Goal: Task Accomplishment & Management: Manage account settings

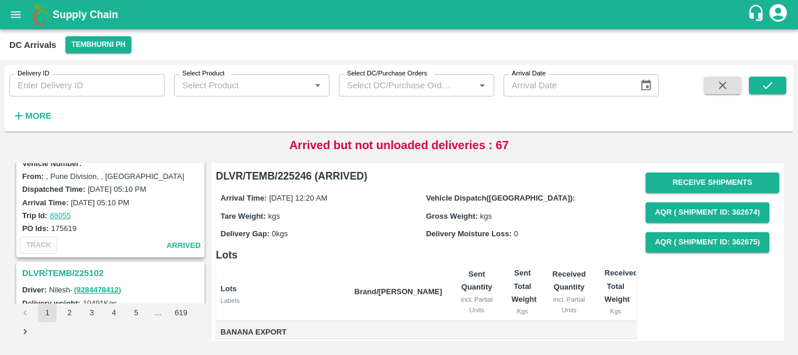
scroll to position [3682, 0]
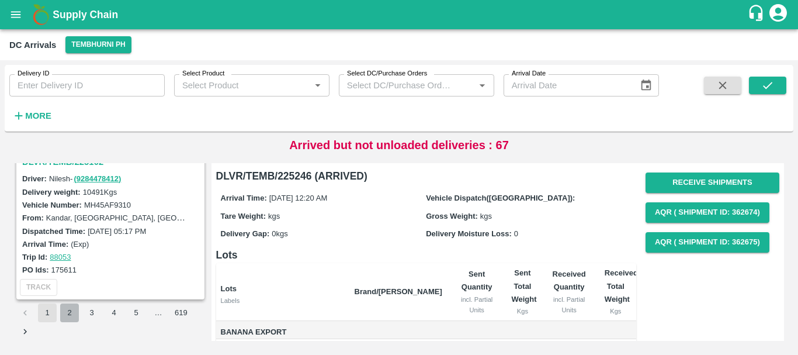
click at [68, 313] on button "2" at bounding box center [69, 312] width 19 height 19
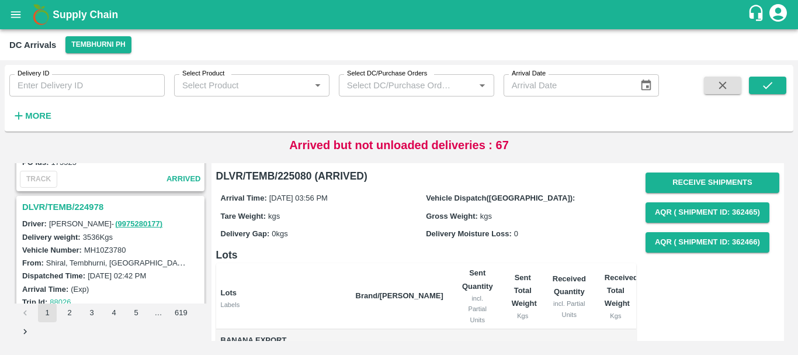
scroll to position [726, 0]
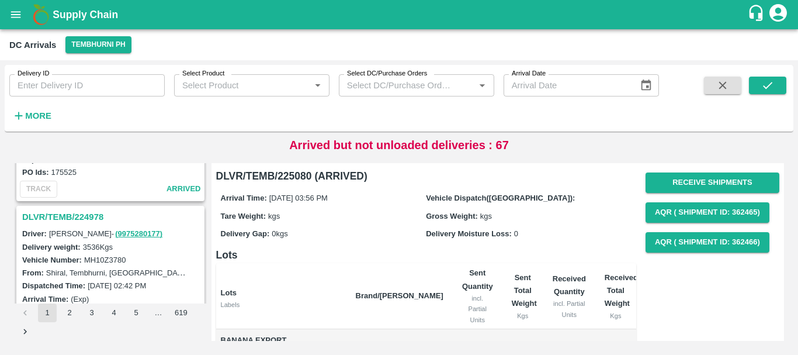
click at [81, 210] on h3 "DLVR/TEMB/224978" at bounding box center [112, 216] width 180 height 15
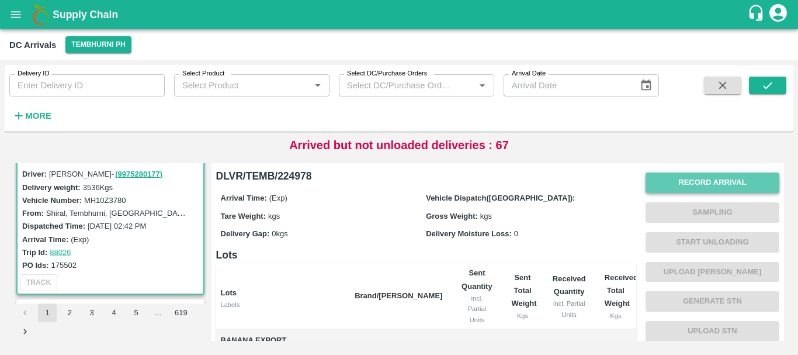
click at [666, 185] on button "Record Arrival" at bounding box center [713, 182] width 134 height 20
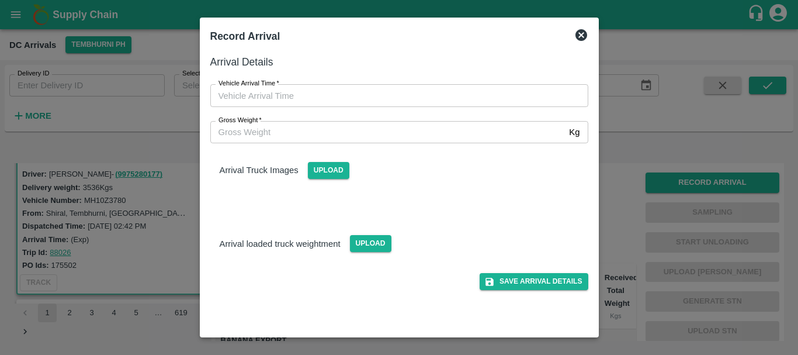
type input "DD/MM/YYYY hh:mm aa"
click at [327, 95] on input "DD/MM/YYYY hh:mm aa" at bounding box center [395, 95] width 370 height 22
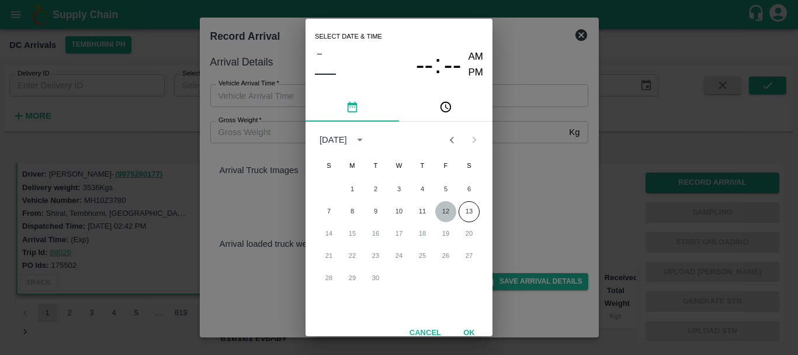
click at [437, 211] on button "12" at bounding box center [445, 211] width 21 height 21
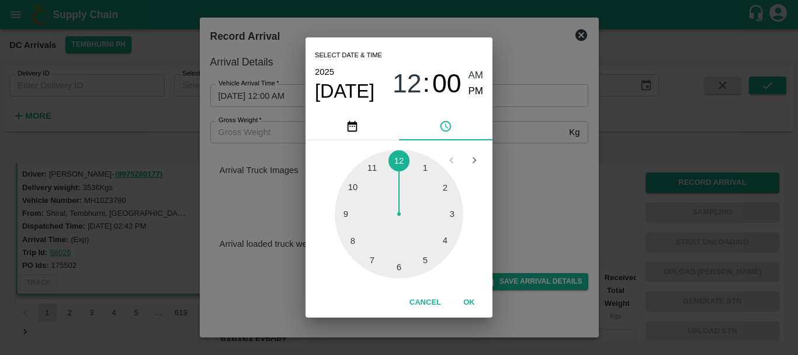
click at [396, 268] on div at bounding box center [399, 214] width 129 height 129
click at [355, 241] on div at bounding box center [399, 214] width 129 height 129
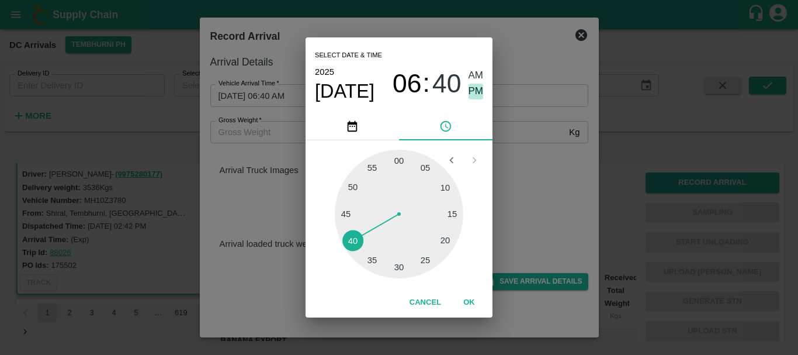
click at [478, 91] on span "PM" at bounding box center [476, 92] width 15 height 16
type input "12/09/2025 06:40 PM"
click at [525, 168] on div "Select date & time 2025 Sep 12 06 : 40 AM PM 05 10 15 20 25 30 35 40 45 50 55 0…" at bounding box center [399, 177] width 798 height 355
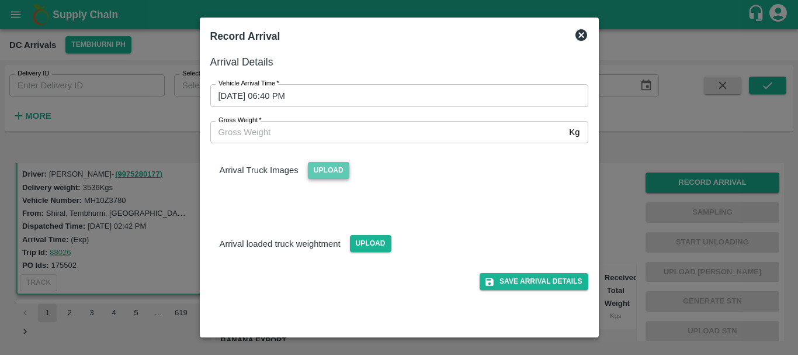
click at [328, 166] on span "Upload" at bounding box center [328, 170] width 41 height 17
click at [0, 0] on input "Upload" at bounding box center [0, 0] width 0 height 0
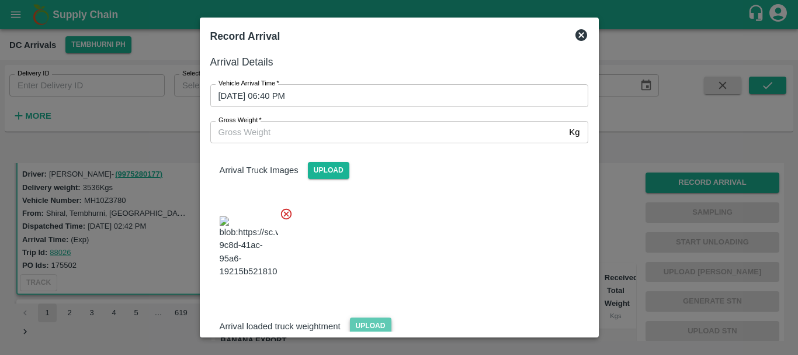
click at [365, 317] on span "Upload" at bounding box center [370, 325] width 41 height 17
click at [0, 0] on input "Upload" at bounding box center [0, 0] width 0 height 0
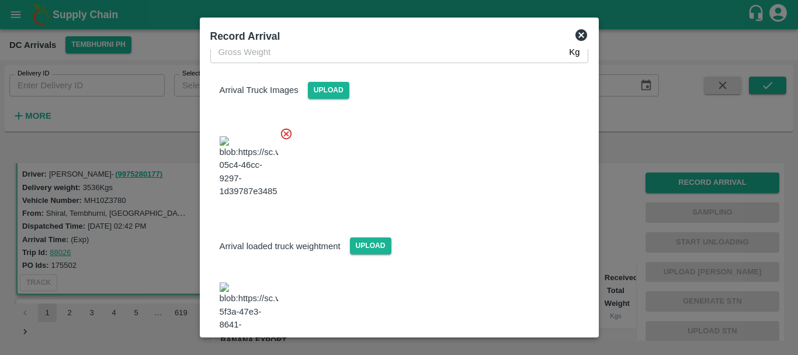
click at [265, 282] on img at bounding box center [249, 312] width 58 height 61
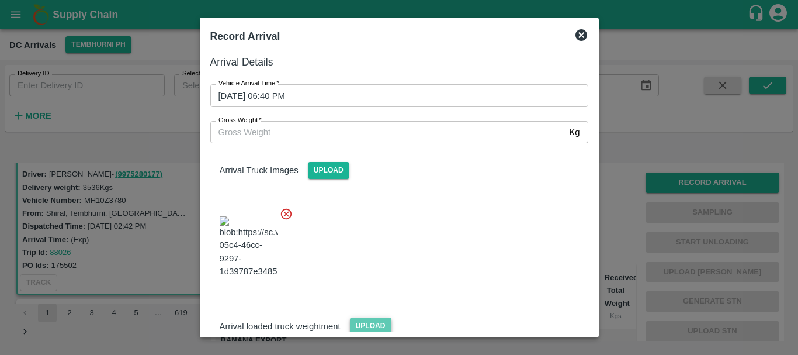
click at [379, 317] on span "Upload" at bounding box center [370, 325] width 41 height 17
click at [0, 0] on input "Upload" at bounding box center [0, 0] width 0 height 0
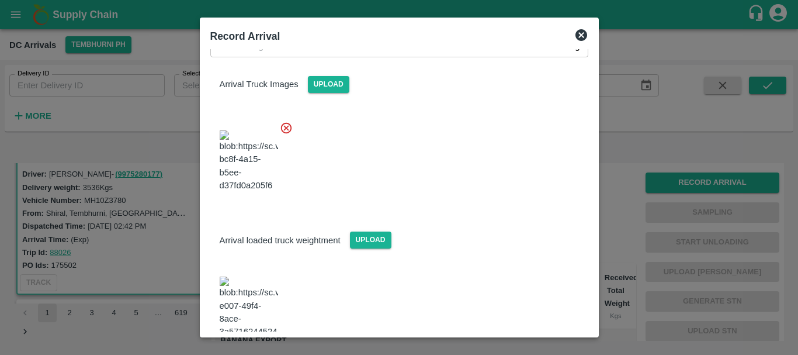
click at [238, 276] on img at bounding box center [249, 306] width 58 height 61
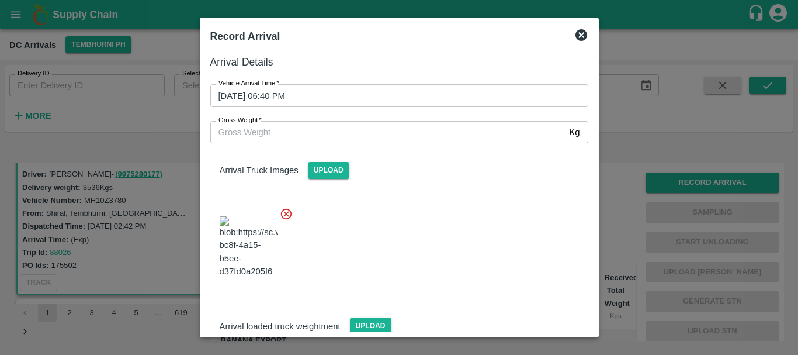
click at [323, 136] on input "Gross Weight   *" at bounding box center [387, 132] width 355 height 22
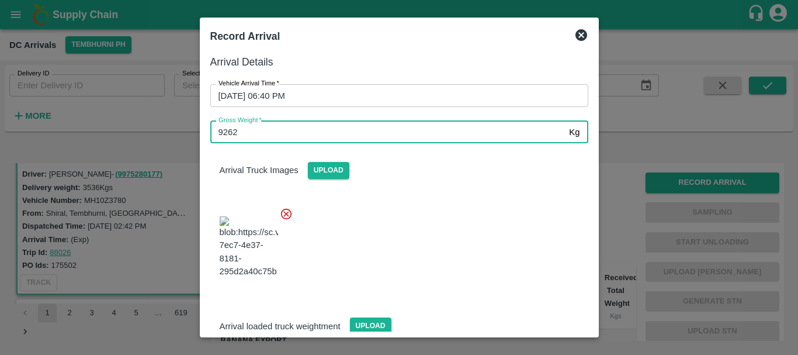
type input "9262"
click at [488, 207] on div at bounding box center [394, 243] width 387 height 92
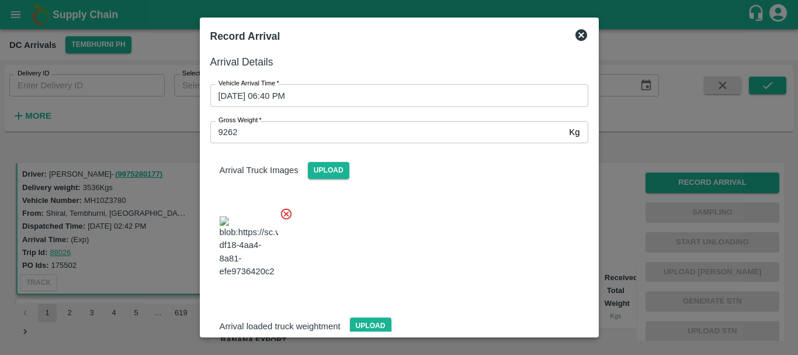
scroll to position [86, 0]
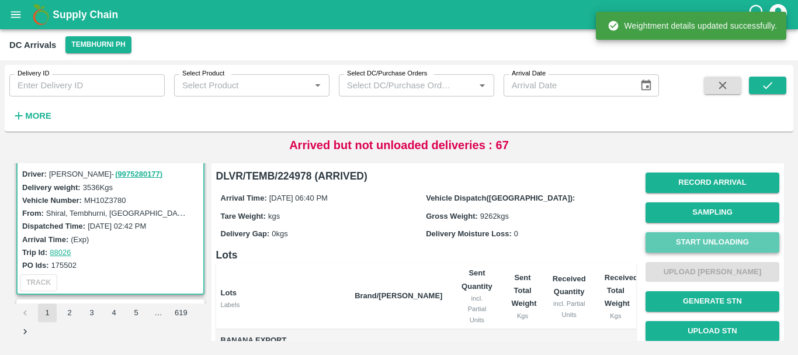
click at [695, 240] on button "Start Unloading" at bounding box center [713, 242] width 134 height 20
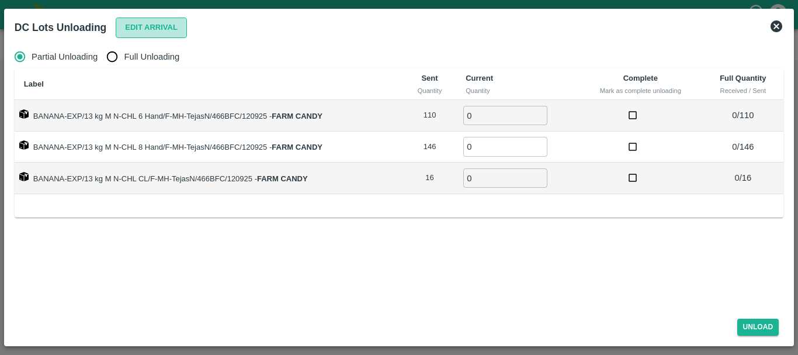
click at [126, 25] on button "Edit Arrival" at bounding box center [151, 28] width 71 height 20
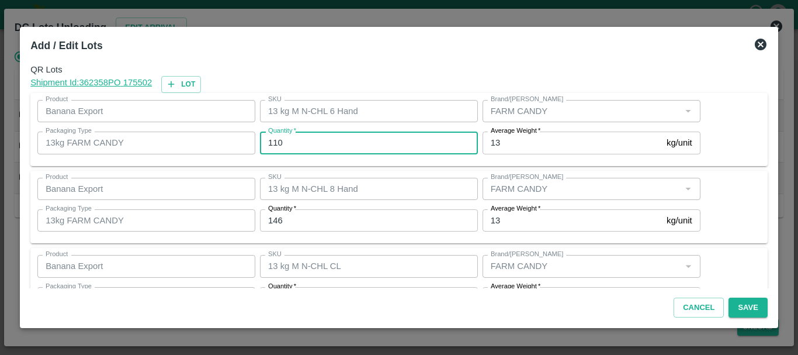
click at [351, 149] on input "110" at bounding box center [369, 142] width 218 height 22
type input "1"
type input "94"
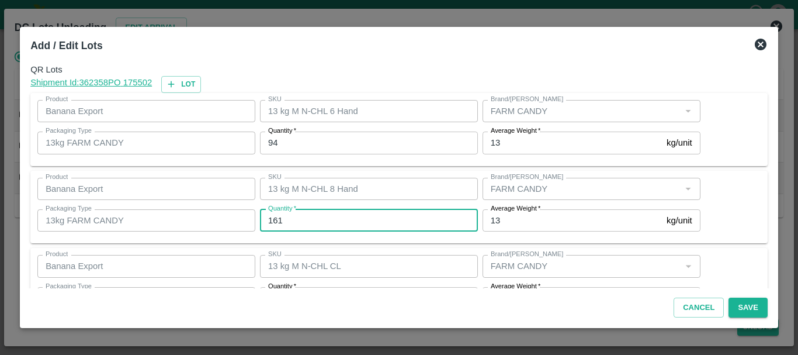
type input "161"
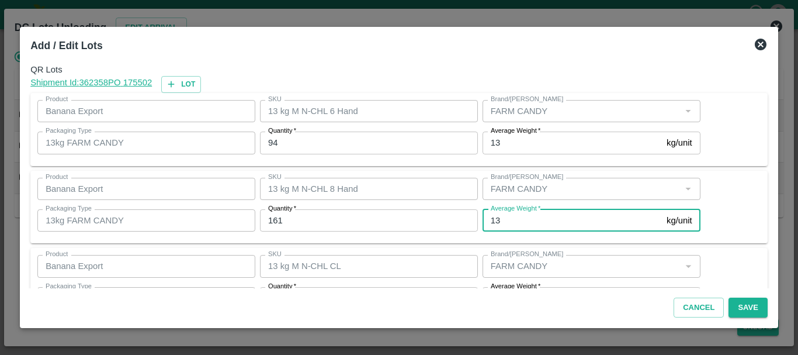
scroll to position [21, 0]
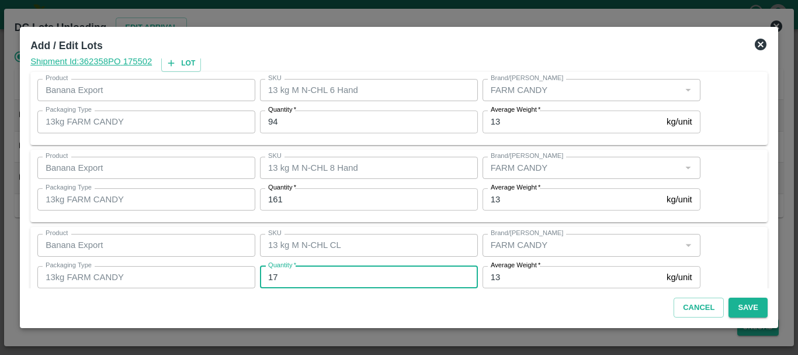
type input "17"
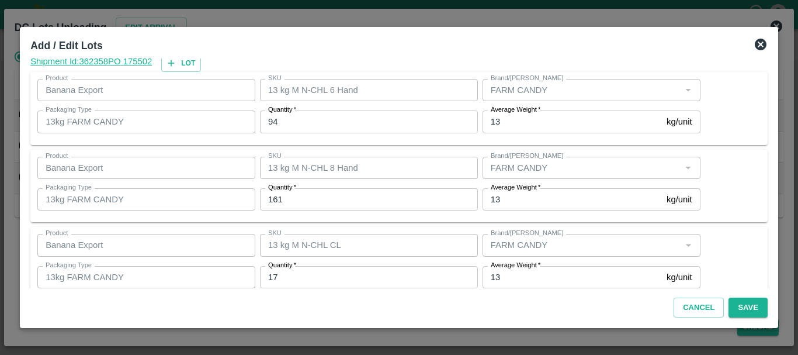
click at [326, 265] on div "Quantity   * 17 Quantity" at bounding box center [366, 277] width 223 height 32
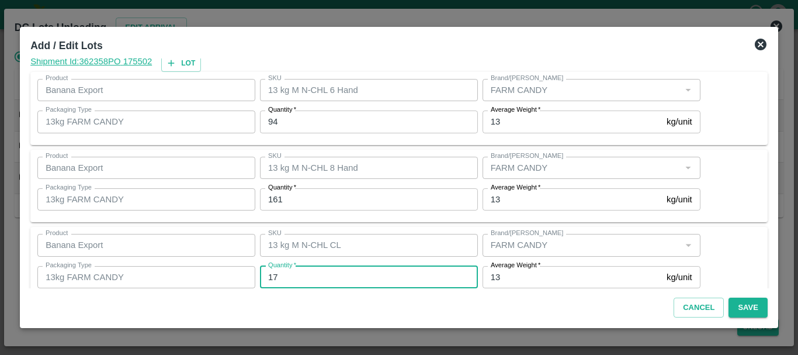
click at [328, 272] on input "17" at bounding box center [369, 277] width 218 height 22
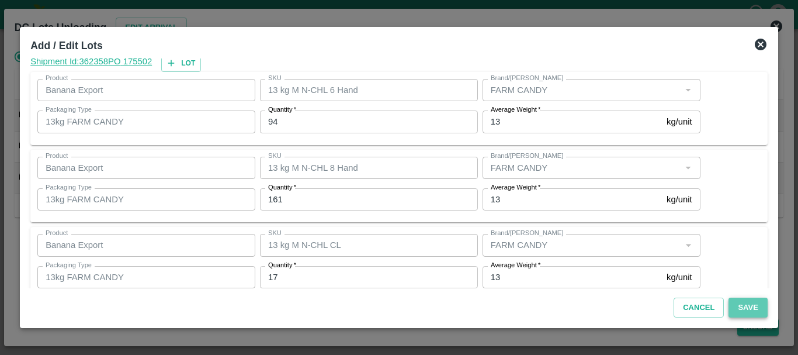
click at [746, 300] on button "Save" at bounding box center [748, 307] width 39 height 20
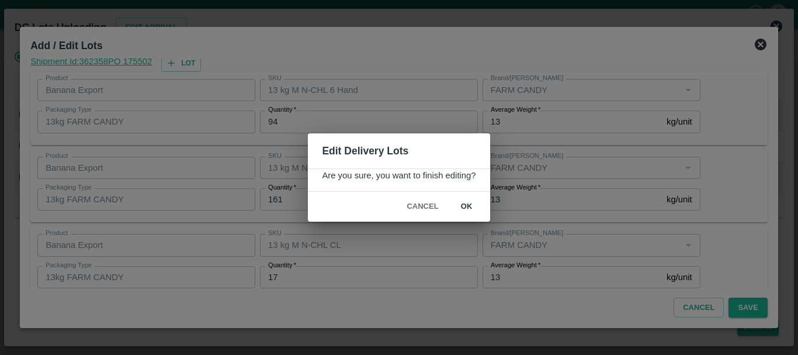
click at [458, 205] on button "ok" at bounding box center [466, 206] width 37 height 20
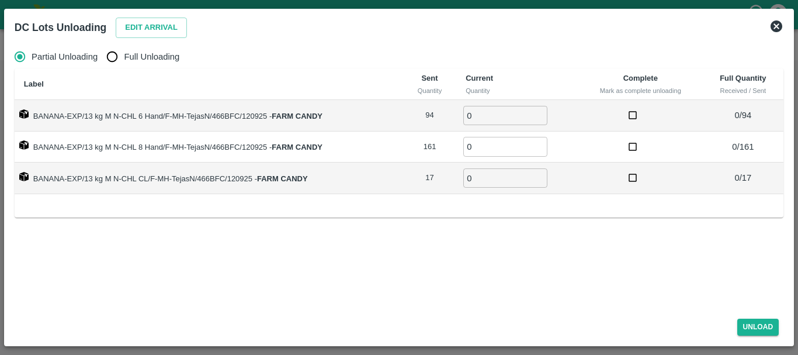
click at [117, 57] on input "Full Unloading" at bounding box center [111, 56] width 23 height 23
radio input "true"
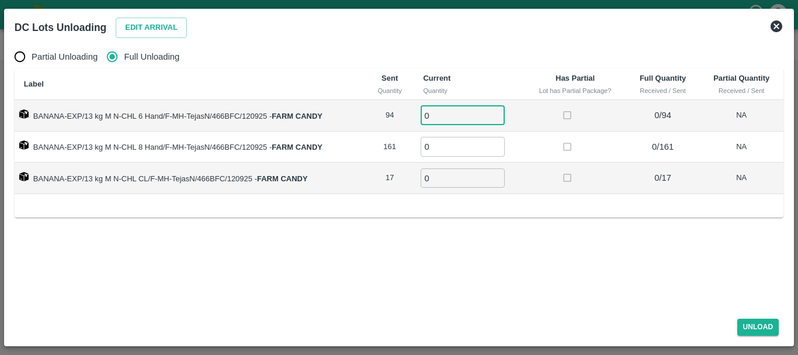
click at [445, 112] on input "0" at bounding box center [463, 115] width 84 height 19
type input "094"
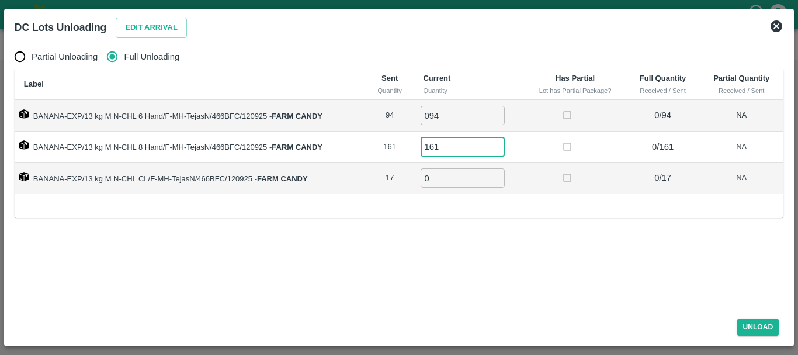
type input "161"
type input "17"
click at [751, 328] on button "Unload" at bounding box center [758, 326] width 42 height 17
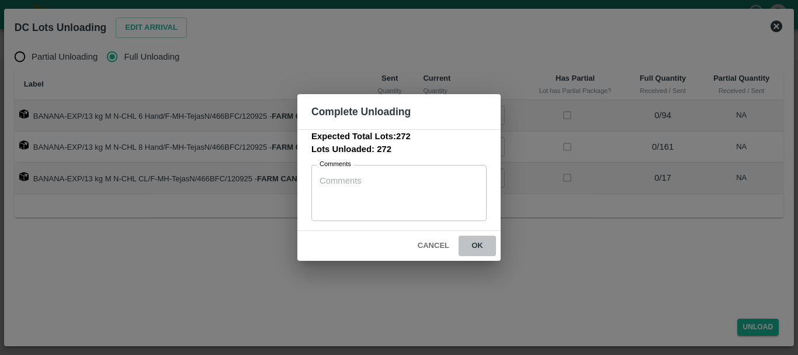
click at [470, 251] on button "ok" at bounding box center [477, 245] width 37 height 20
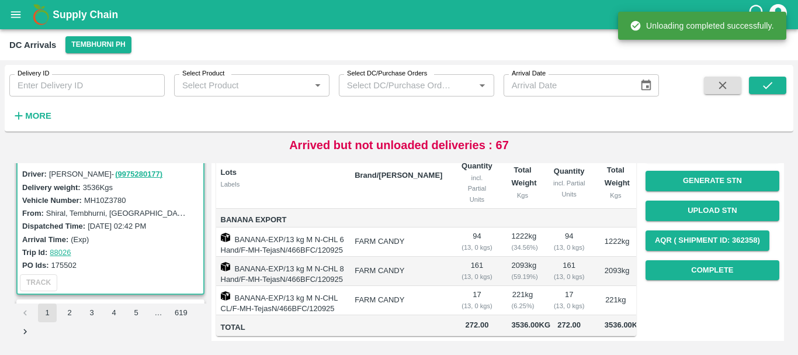
scroll to position [0, 0]
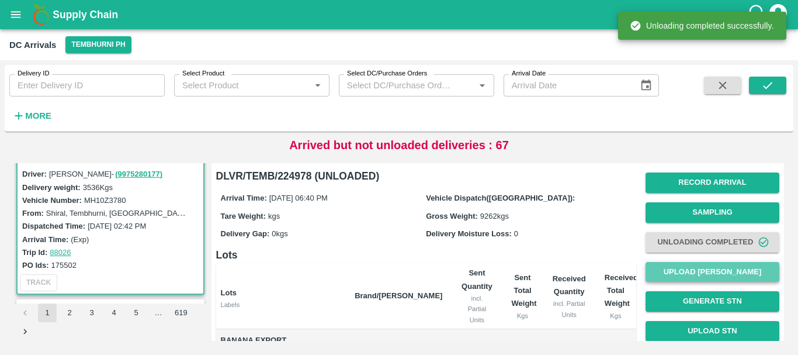
click at [704, 272] on button "Upload [PERSON_NAME]" at bounding box center [713, 272] width 134 height 20
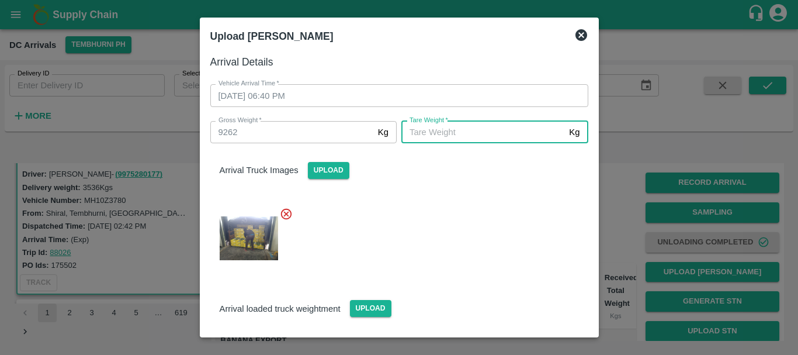
click at [433, 133] on input "Tare Weight   *" at bounding box center [482, 132] width 163 height 22
type input "5400"
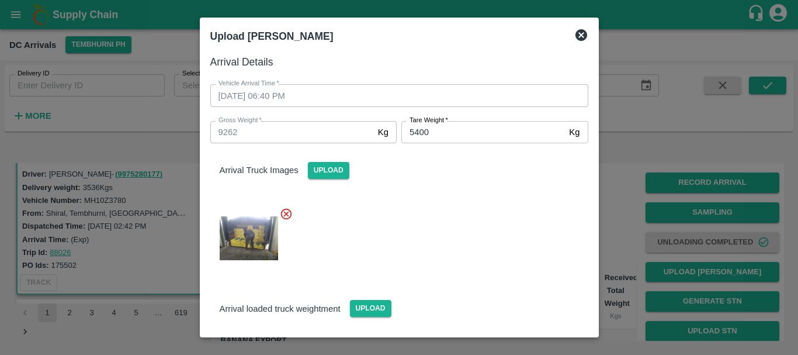
click at [433, 190] on div "Arrival Truck Images Upload" at bounding box center [394, 207] width 387 height 147
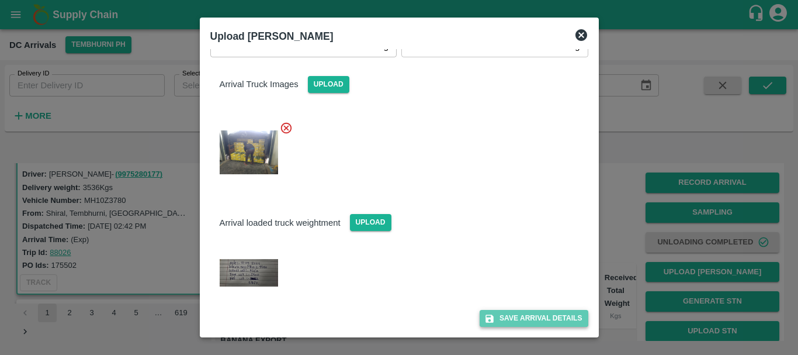
click at [495, 311] on button "Save Arrival Details" at bounding box center [534, 318] width 108 height 17
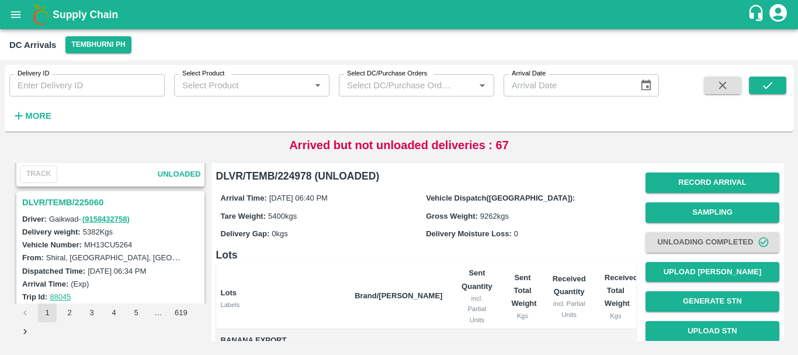
scroll to position [435, 0]
click at [85, 204] on h3 "DLVR/TEMB/225060" at bounding box center [112, 202] width 180 height 15
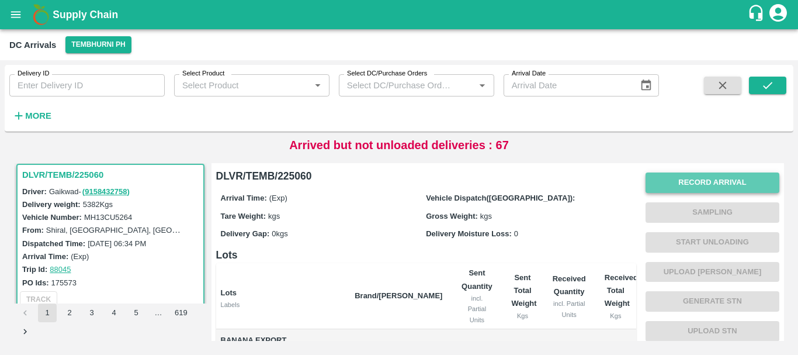
click at [688, 183] on button "Record Arrival" at bounding box center [713, 182] width 134 height 20
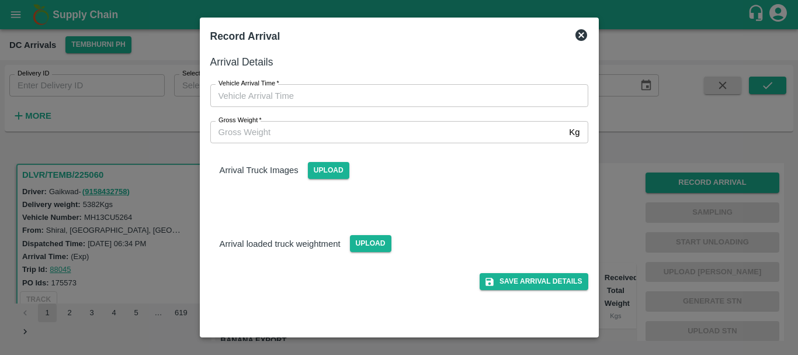
type input "DD/MM/YYYY hh:mm aa"
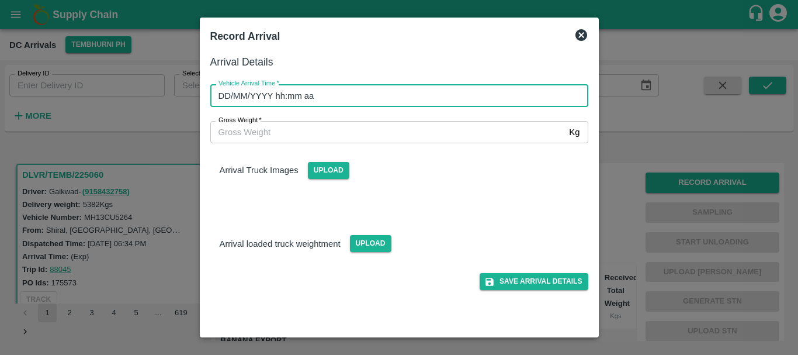
click at [487, 99] on input "DD/MM/YYYY hh:mm aa" at bounding box center [395, 95] width 370 height 22
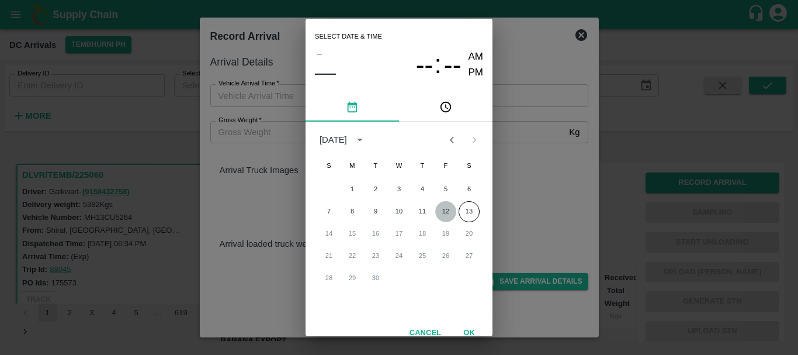
click at [450, 209] on button "12" at bounding box center [445, 211] width 21 height 21
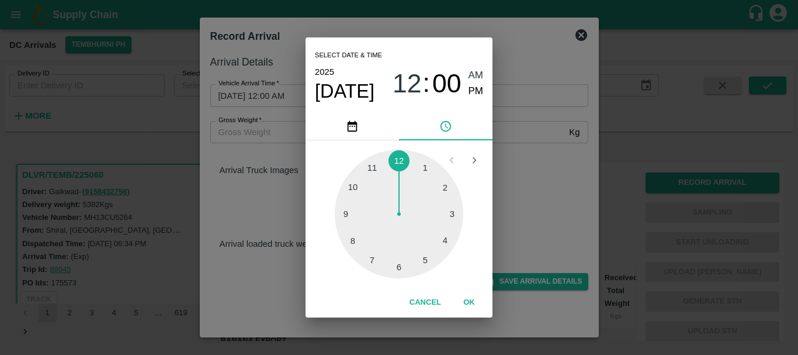
click at [347, 211] on div at bounding box center [399, 214] width 129 height 129
click at [447, 193] on div at bounding box center [399, 214] width 129 height 129
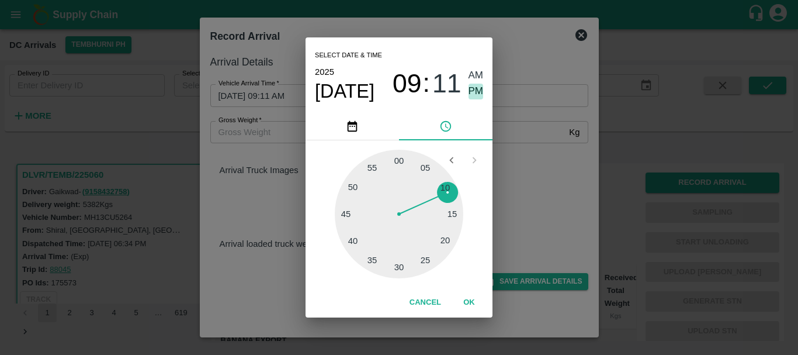
click at [469, 86] on span "PM" at bounding box center [476, 92] width 15 height 16
type input "12/09/2025 09:11 PM"
click at [526, 153] on div "Select date & time 2025 Sep 12 09 : 11 AM PM 05 10 15 20 25 30 35 40 45 50 55 0…" at bounding box center [399, 177] width 798 height 355
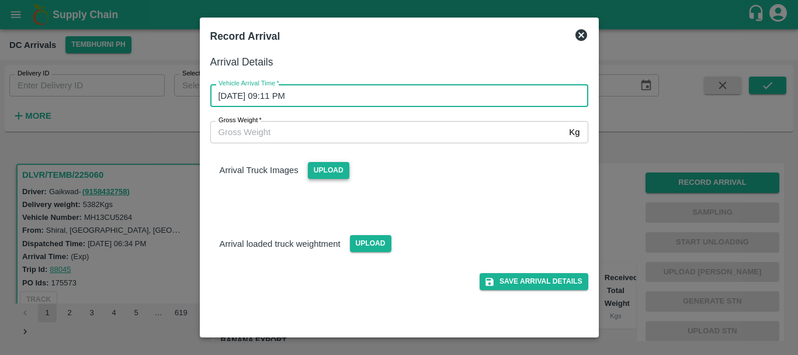
click at [314, 168] on span "Upload" at bounding box center [328, 170] width 41 height 17
click at [0, 0] on input "Upload" at bounding box center [0, 0] width 0 height 0
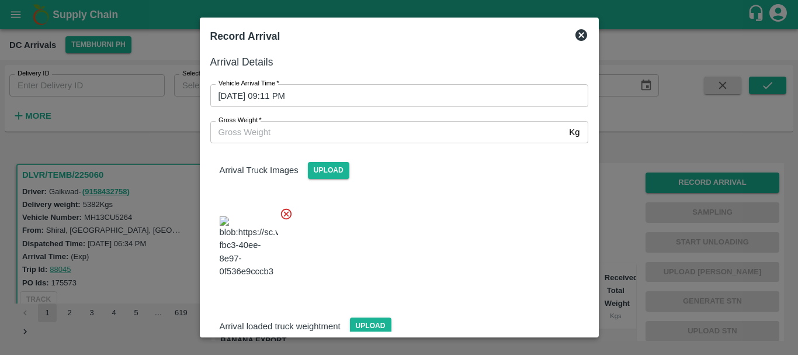
scroll to position [28, 0]
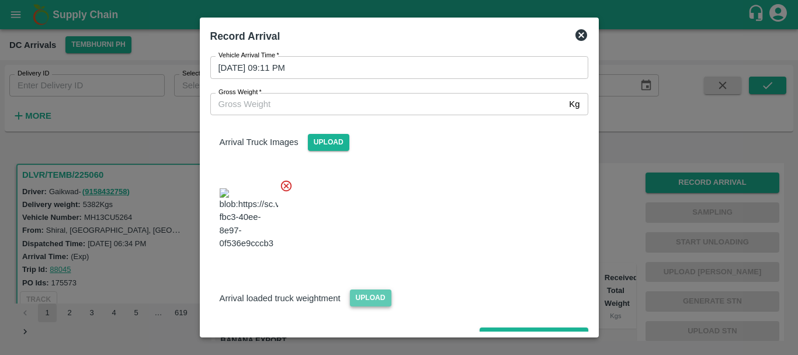
click at [374, 289] on span "Upload" at bounding box center [370, 297] width 41 height 17
click at [0, 0] on input "Upload" at bounding box center [0, 0] width 0 height 0
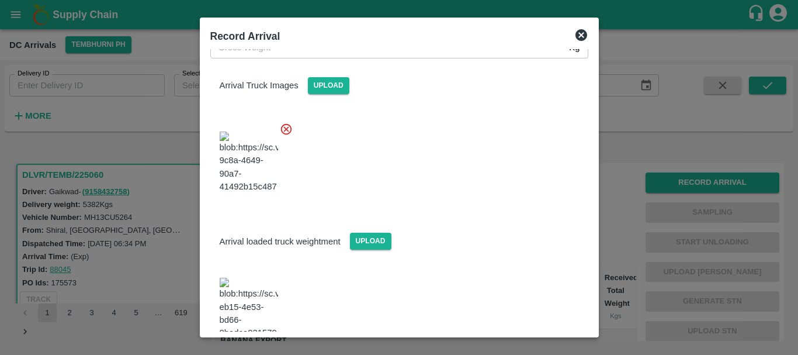
click at [266, 277] on img at bounding box center [249, 307] width 58 height 61
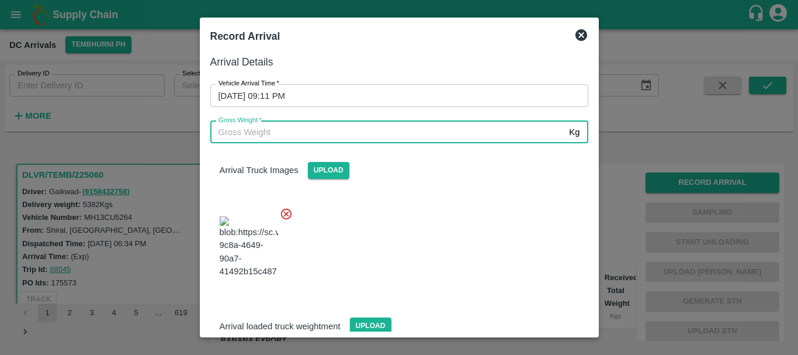
click at [269, 134] on input "Gross Weight   *" at bounding box center [387, 132] width 355 height 22
type input "11000"
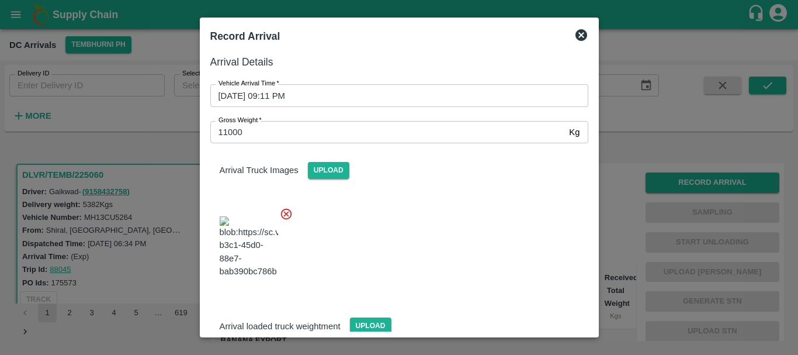
click at [424, 268] on div at bounding box center [394, 243] width 387 height 92
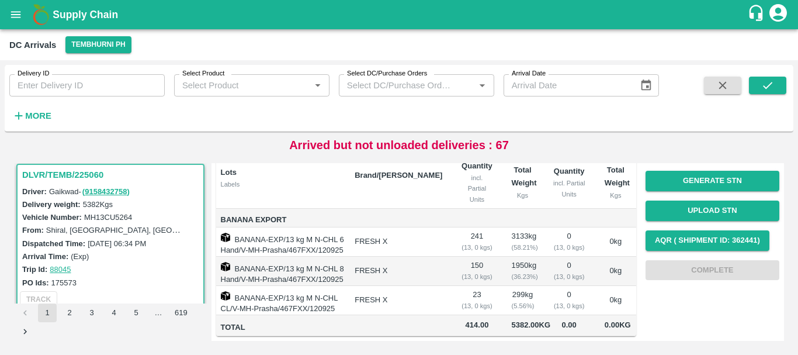
scroll to position [0, 0]
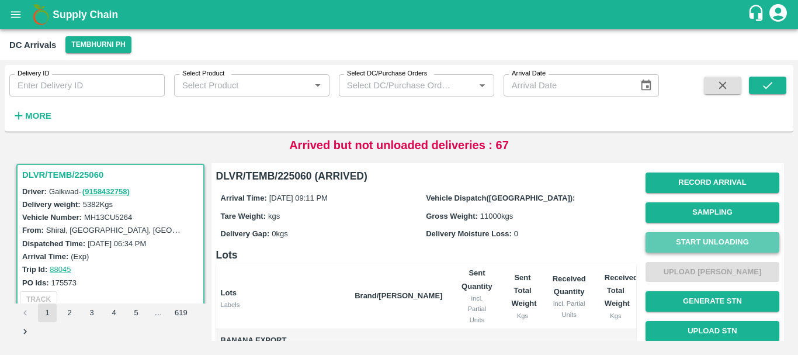
click at [677, 242] on button "Start Unloading" at bounding box center [713, 242] width 134 height 20
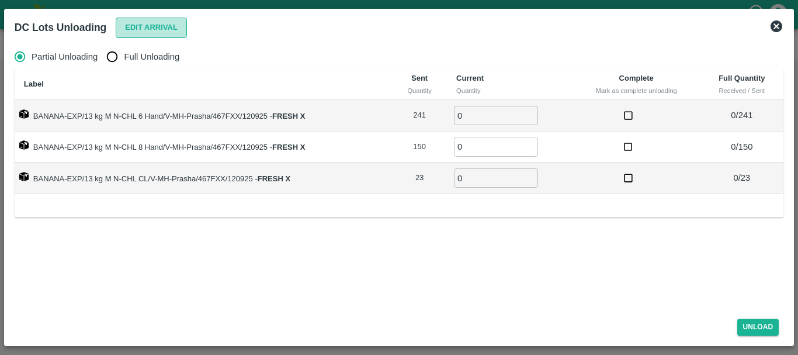
click at [124, 29] on button "Edit Arrival" at bounding box center [151, 28] width 71 height 20
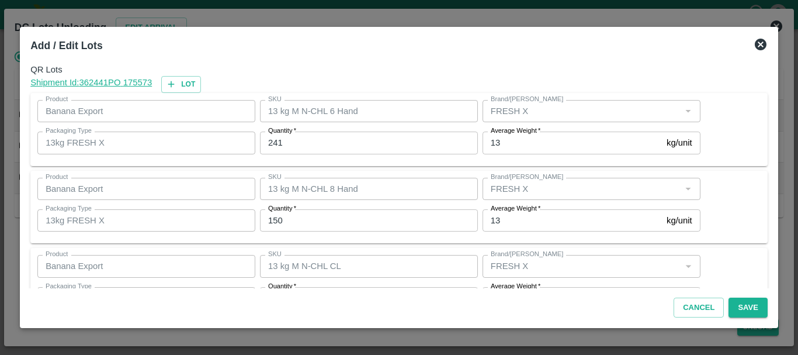
click at [318, 139] on input "241" at bounding box center [369, 142] width 218 height 22
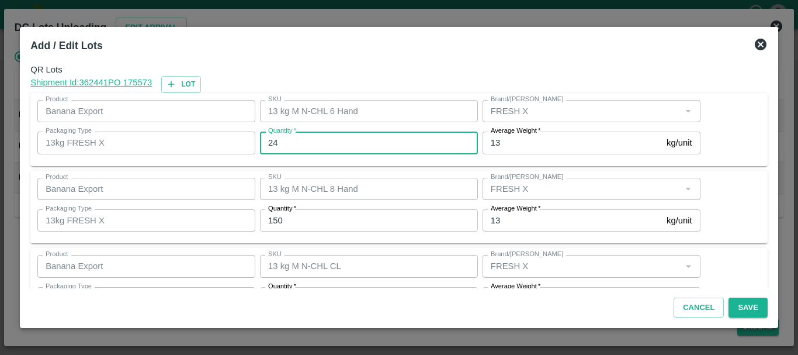
type input "2"
type input "239"
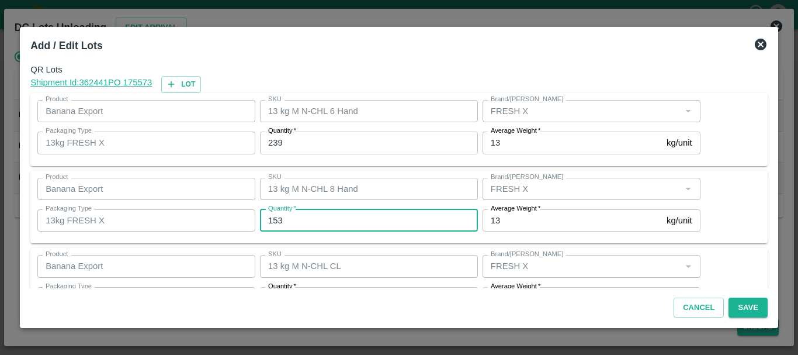
type input "153"
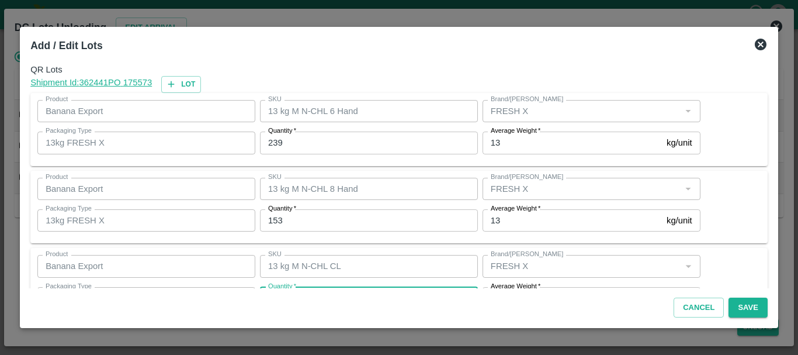
scroll to position [21, 0]
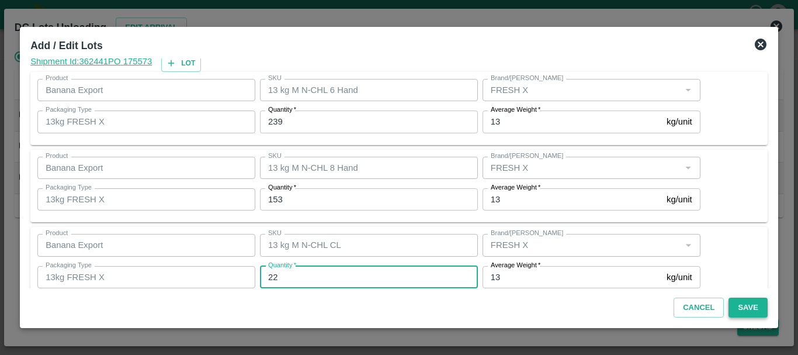
type input "22"
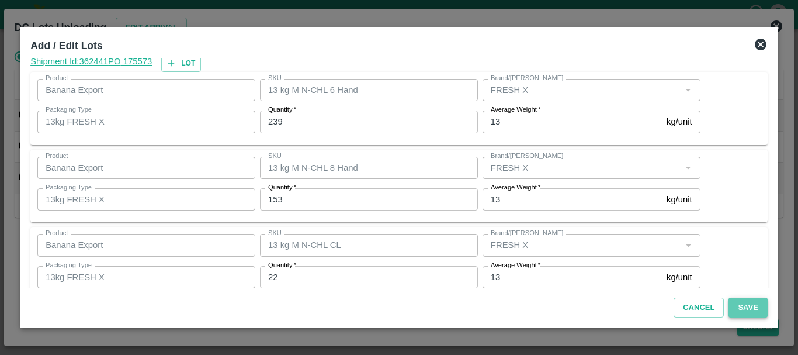
click at [737, 301] on button "Save" at bounding box center [748, 307] width 39 height 20
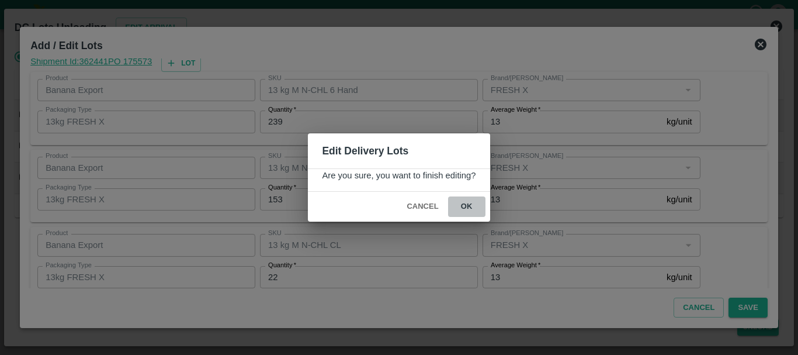
click at [476, 206] on button "ok" at bounding box center [466, 206] width 37 height 20
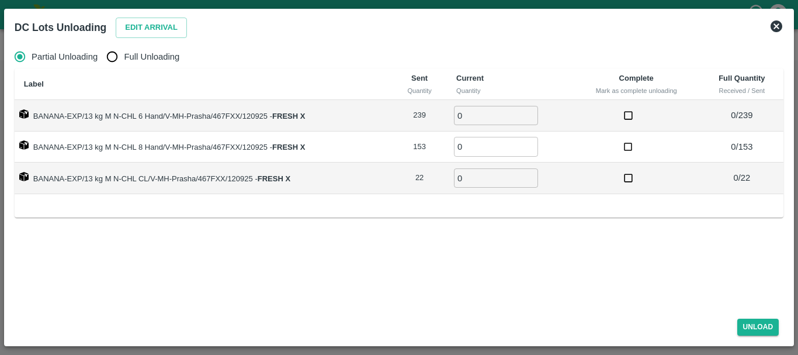
click at [140, 52] on span "Full Unloading" at bounding box center [151, 56] width 55 height 13
click at [124, 52] on input "Full Unloading" at bounding box center [111, 56] width 23 height 23
radio input "true"
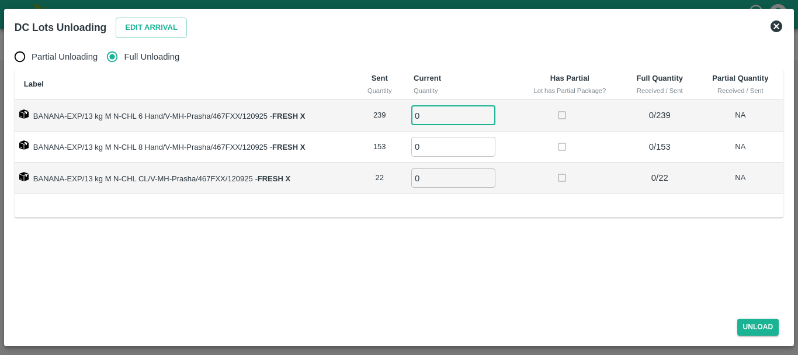
click at [458, 119] on input "0" at bounding box center [453, 115] width 84 height 19
type input "0239"
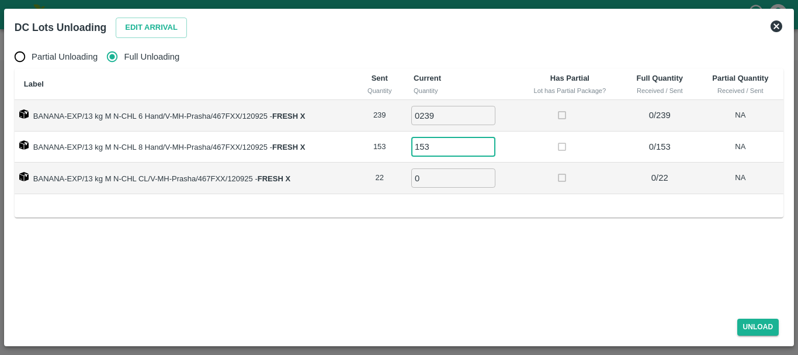
type input "153"
type input "22"
click at [769, 326] on button "Unload" at bounding box center [758, 326] width 42 height 17
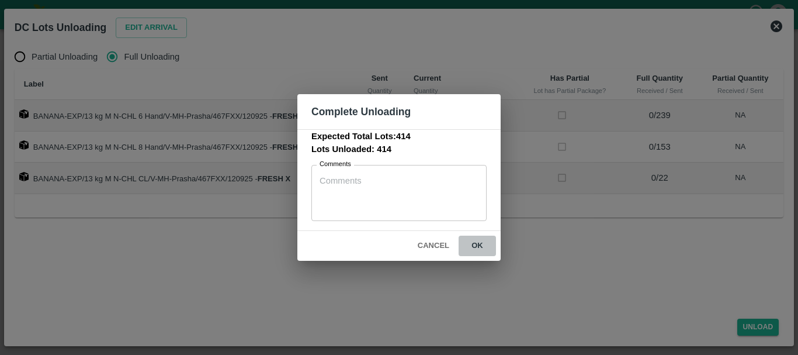
click at [485, 237] on button "ok" at bounding box center [477, 245] width 37 height 20
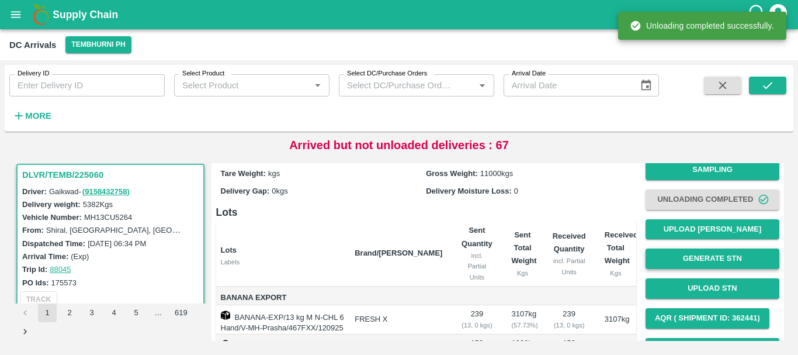
scroll to position [37, 0]
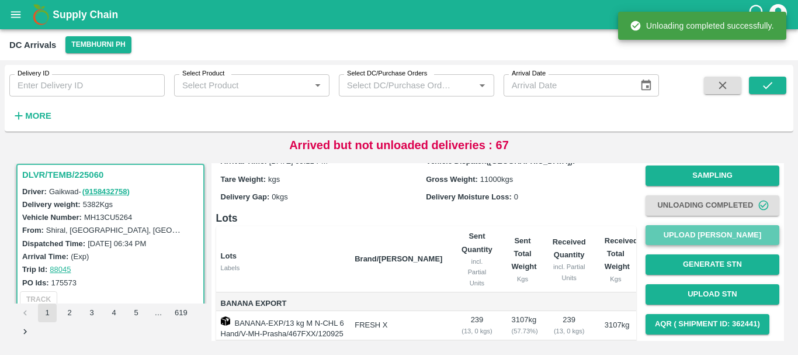
click at [653, 239] on button "Upload [PERSON_NAME]" at bounding box center [713, 235] width 134 height 20
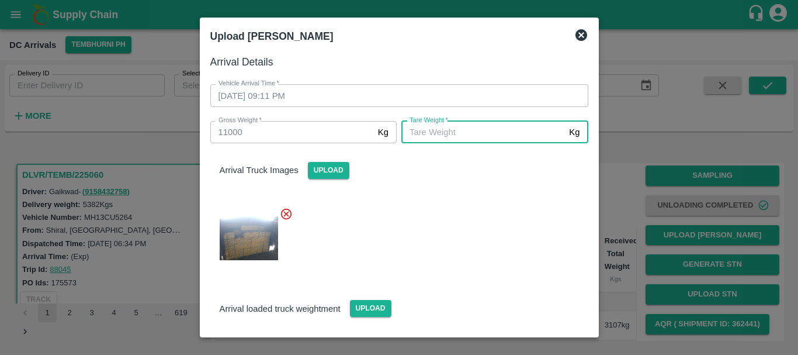
click at [455, 124] on input "Tare Weight   *" at bounding box center [482, 132] width 163 height 22
type input "5130"
click at [456, 204] on div at bounding box center [394, 234] width 387 height 74
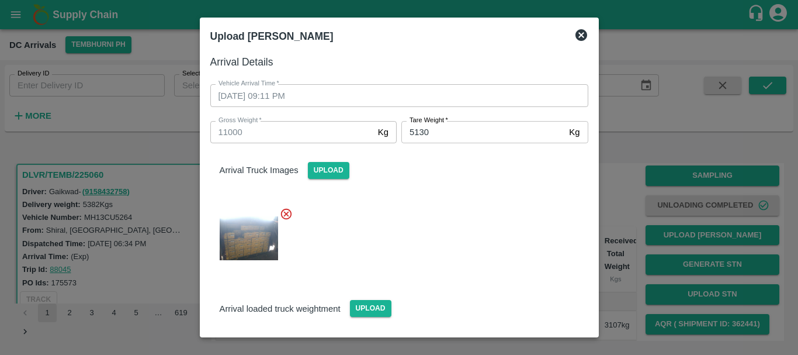
scroll to position [85, 0]
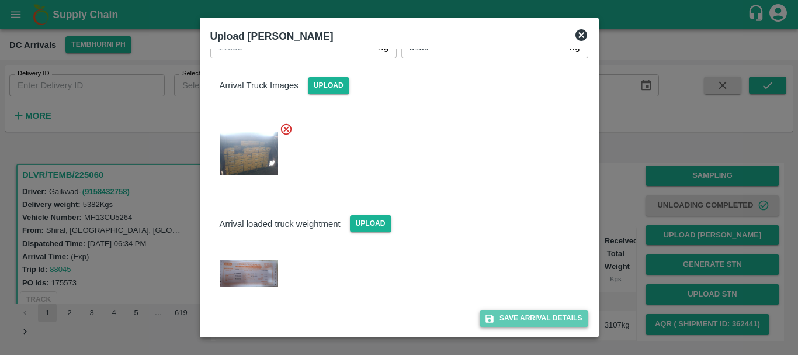
click at [516, 314] on button "Save Arrival Details" at bounding box center [534, 318] width 108 height 17
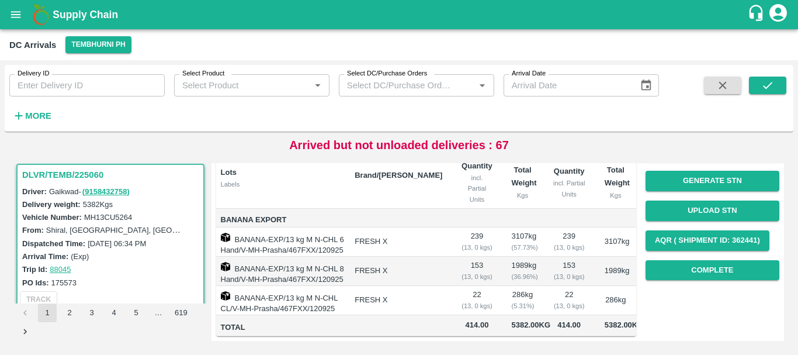
scroll to position [143, 0]
click at [670, 260] on button "Complete" at bounding box center [713, 270] width 134 height 20
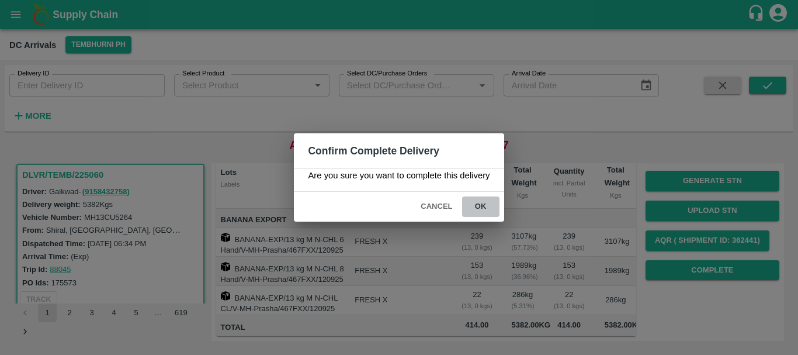
click at [483, 214] on button "ok" at bounding box center [480, 206] width 37 height 20
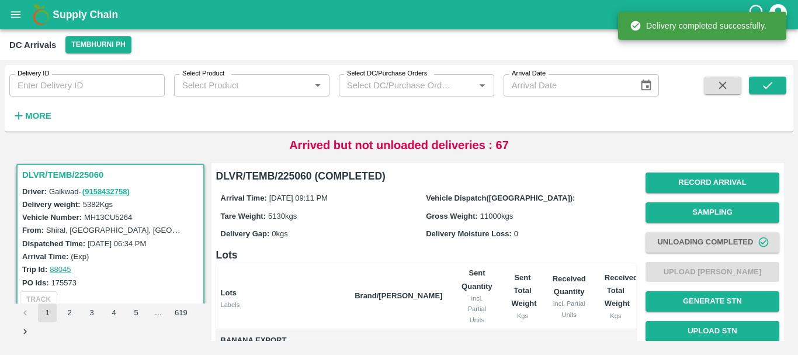
drag, startPoint x: 387, startPoint y: 211, endPoint x: 424, endPoint y: 247, distance: 51.6
click at [424, 247] on h6 "Lots" at bounding box center [426, 255] width 420 height 16
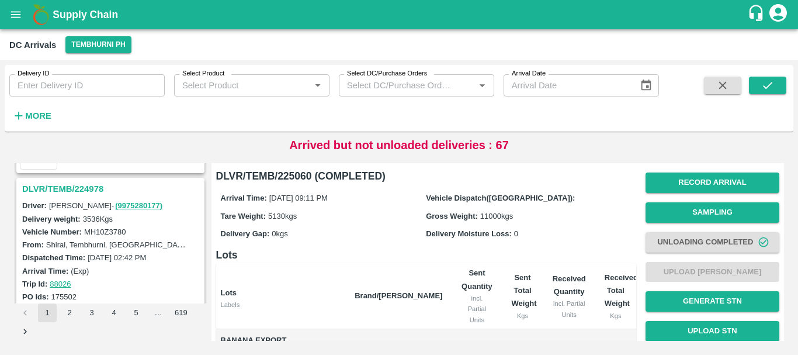
scroll to position [751, 0]
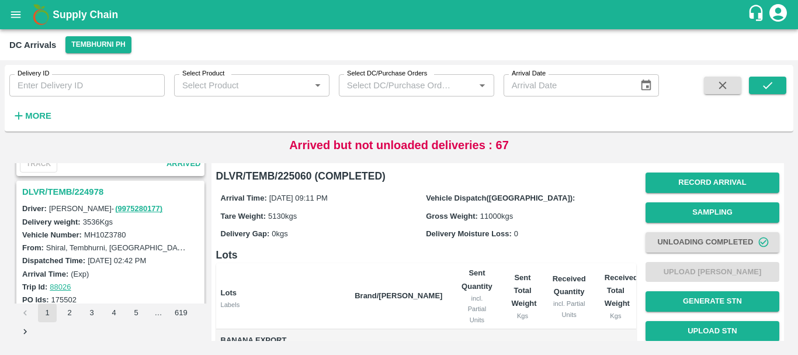
click at [74, 191] on h3 "DLVR/TEMB/224978" at bounding box center [112, 191] width 180 height 15
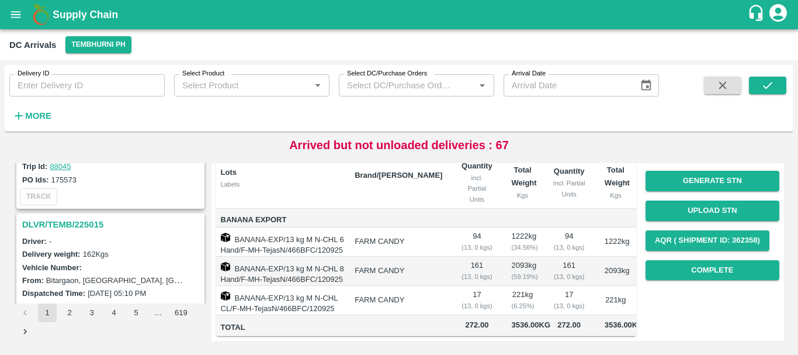
scroll to position [162, 0]
click at [682, 260] on button "Complete" at bounding box center [713, 270] width 134 height 20
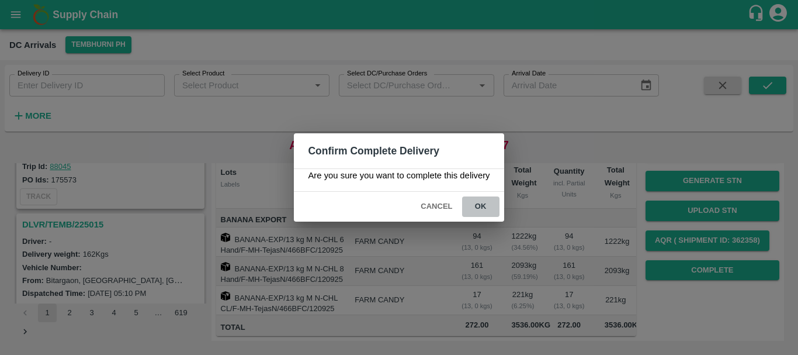
click at [477, 214] on button "ok" at bounding box center [480, 206] width 37 height 20
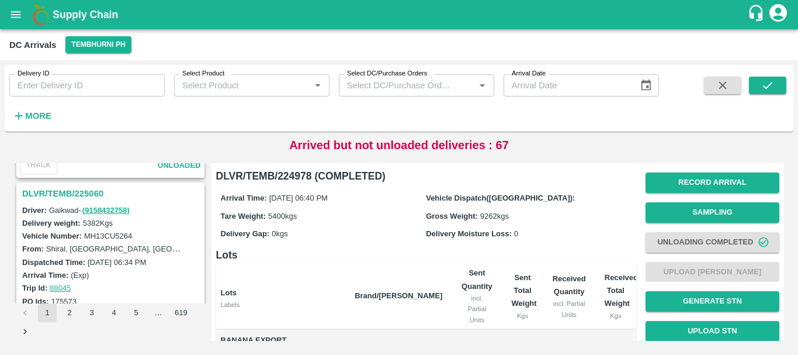
scroll to position [442, 0]
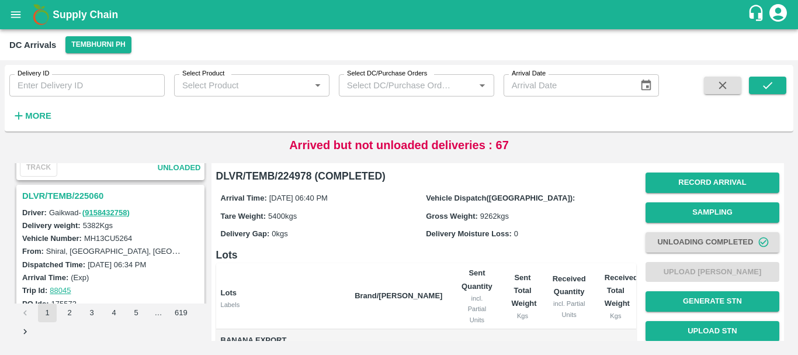
click at [80, 193] on h3 "DLVR/TEMB/225060" at bounding box center [112, 195] width 180 height 15
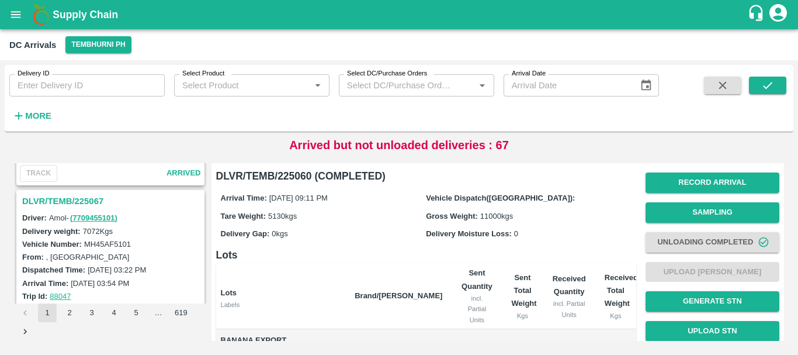
scroll to position [280, 0]
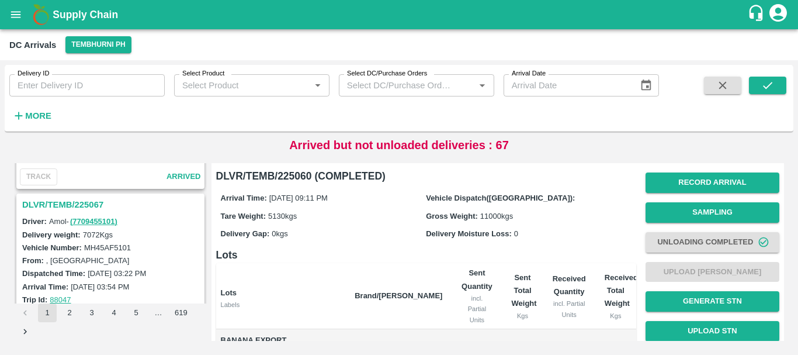
click at [98, 207] on h3 "DLVR/TEMB/225067" at bounding box center [112, 204] width 180 height 15
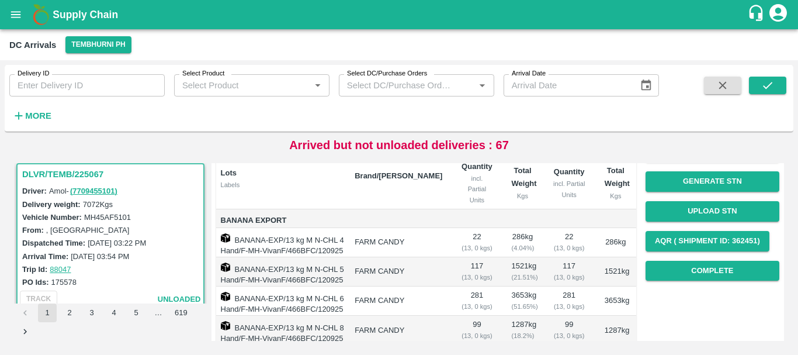
scroll to position [118, 0]
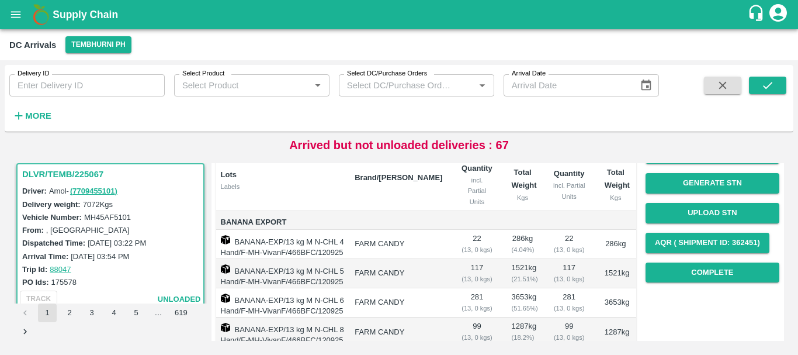
click at [689, 261] on div "Record Arrival Sampling Unloading Completed Upload Tare Weight Generate STN Upl…" at bounding box center [713, 168] width 134 height 237
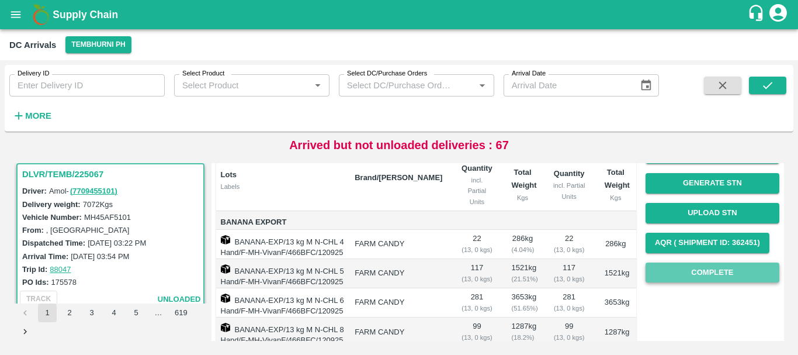
click at [689, 266] on button "Complete" at bounding box center [713, 272] width 134 height 20
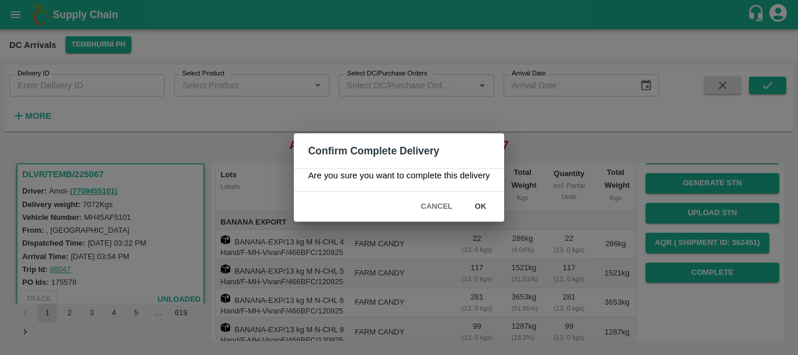
click at [574, 274] on div "Confirm Complete Delivery Are you sure you want to complete this delivery Cance…" at bounding box center [399, 177] width 798 height 355
click at [443, 210] on button "Cancel" at bounding box center [436, 206] width 41 height 20
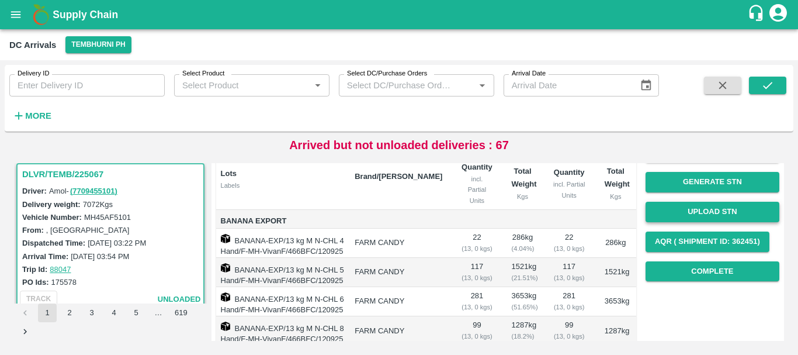
scroll to position [54, 0]
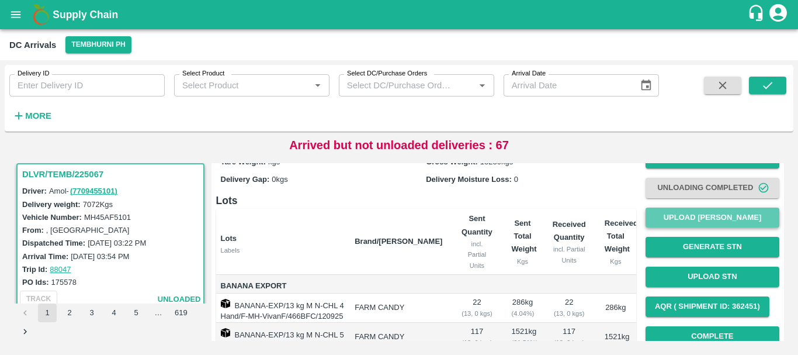
click at [691, 213] on button "Upload [PERSON_NAME]" at bounding box center [713, 217] width 134 height 20
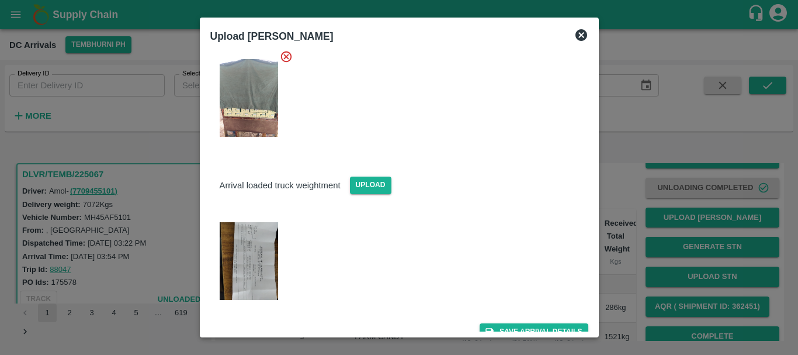
scroll to position [171, 0]
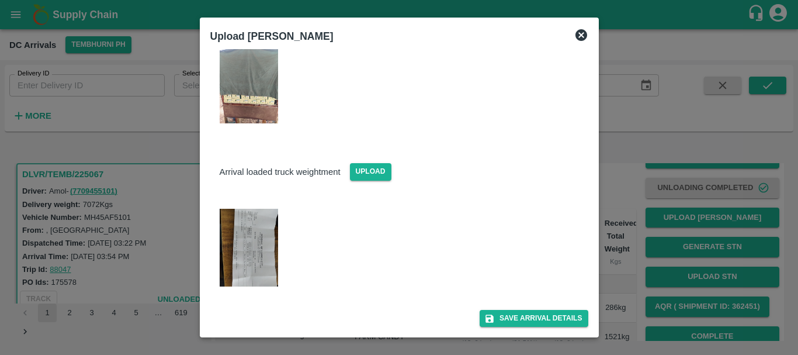
click at [256, 226] on img at bounding box center [249, 248] width 58 height 78
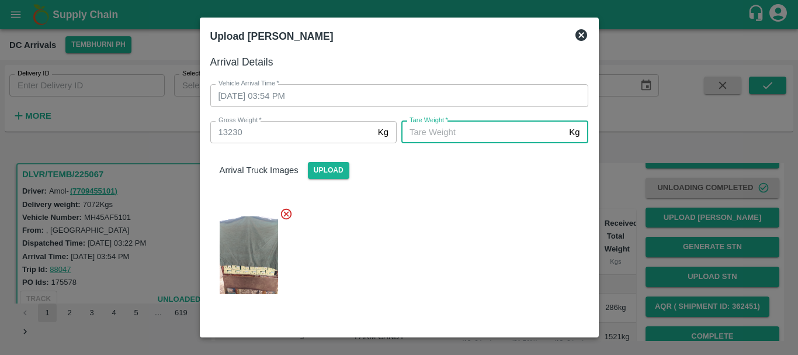
click at [466, 122] on input "Tare Weight   *" at bounding box center [482, 132] width 163 height 22
type input "5520"
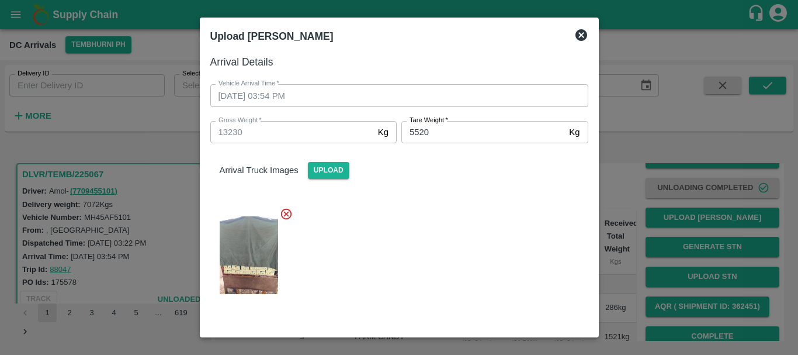
click at [466, 216] on div at bounding box center [394, 251] width 387 height 108
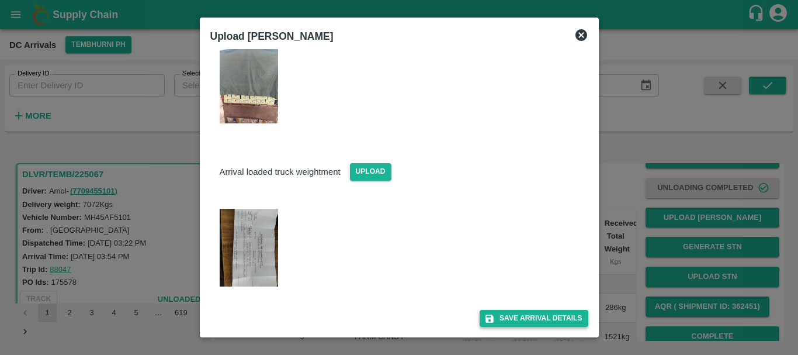
click at [509, 317] on button "Save Arrival Details" at bounding box center [534, 318] width 108 height 17
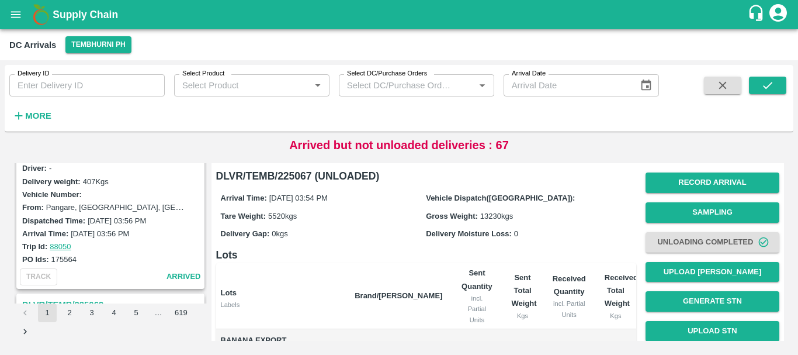
scroll to position [0, 0]
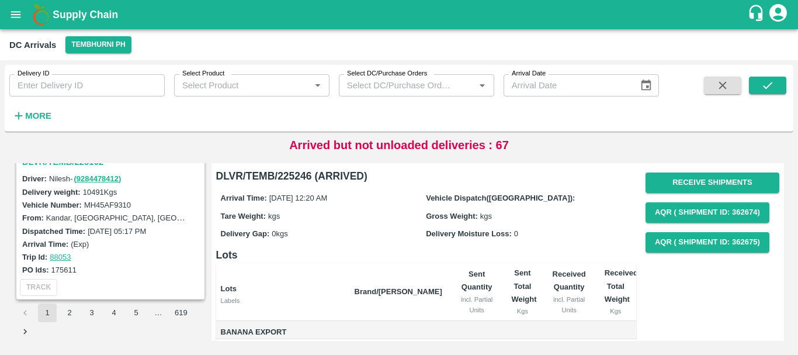
scroll to position [3655, 0]
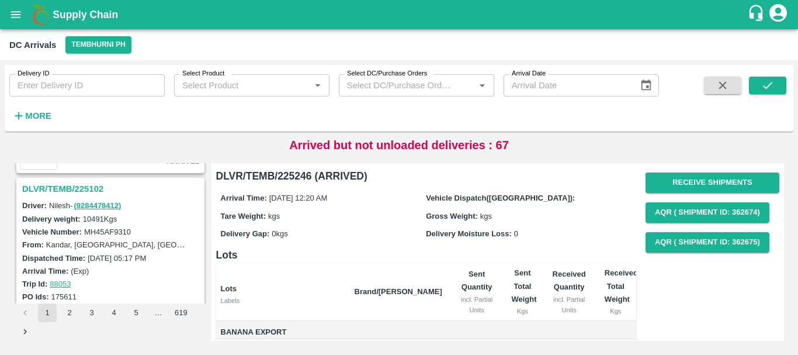
click at [84, 186] on h3 "DLVR/TEMB/225102" at bounding box center [112, 188] width 180 height 15
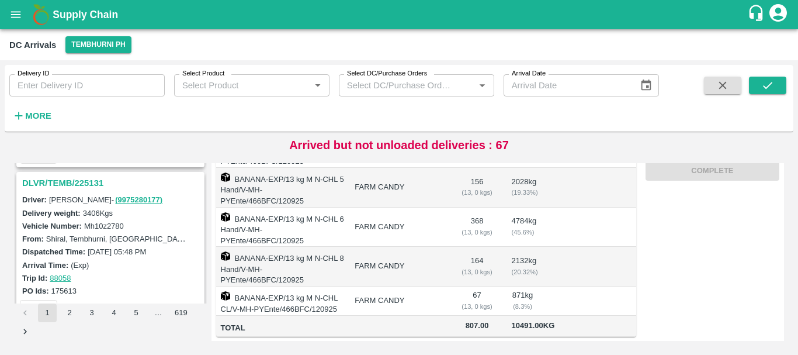
scroll to position [3201, 0]
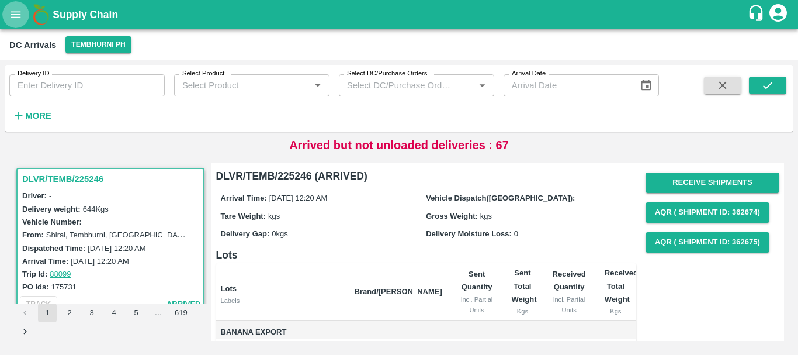
click at [18, 8] on icon "open drawer" at bounding box center [15, 14] width 13 height 13
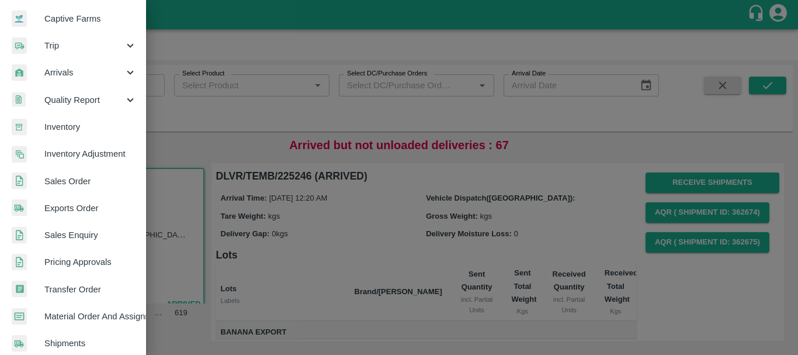
scroll to position [111, 0]
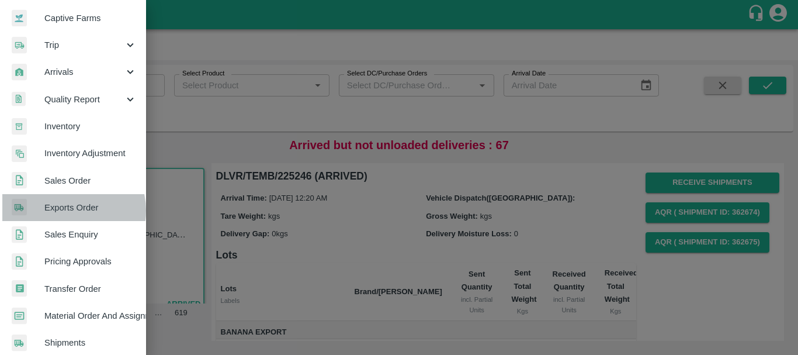
click at [67, 210] on span "Exports Order" at bounding box center [90, 207] width 92 height 13
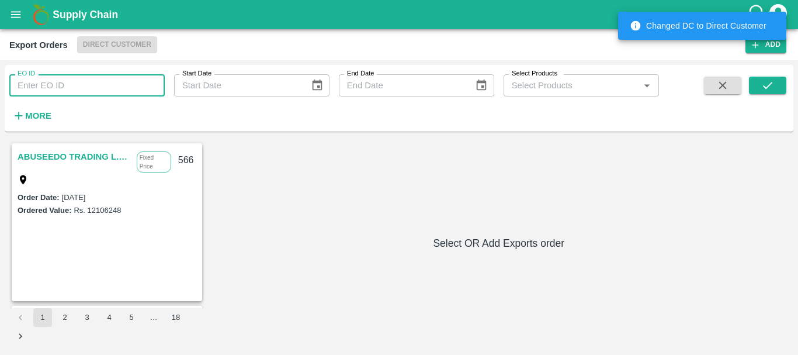
click at [70, 92] on input "EO ID" at bounding box center [86, 85] width 155 height 22
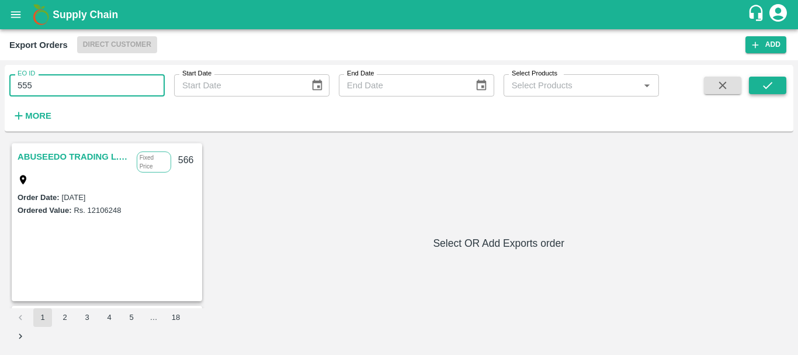
type input "555"
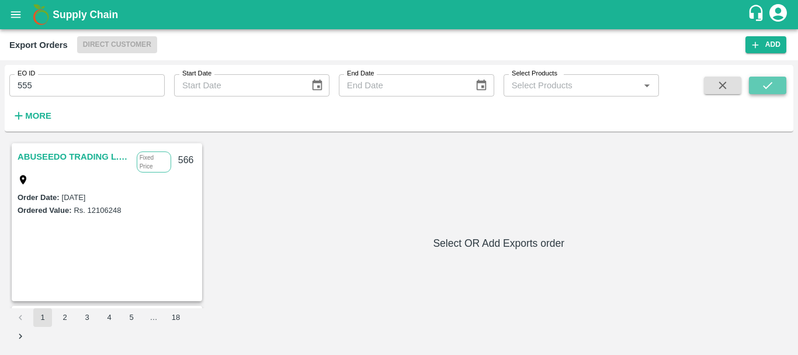
click at [777, 82] on button "submit" at bounding box center [767, 86] width 37 height 18
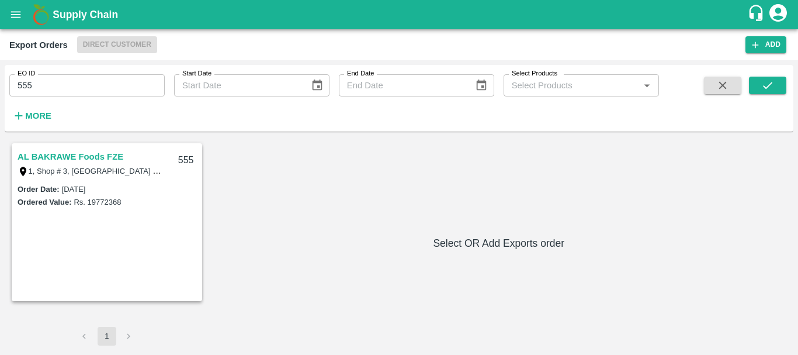
click at [65, 154] on link "AL BAKRAWE Foods FZE" at bounding box center [71, 156] width 106 height 15
